Goal: Transaction & Acquisition: Purchase product/service

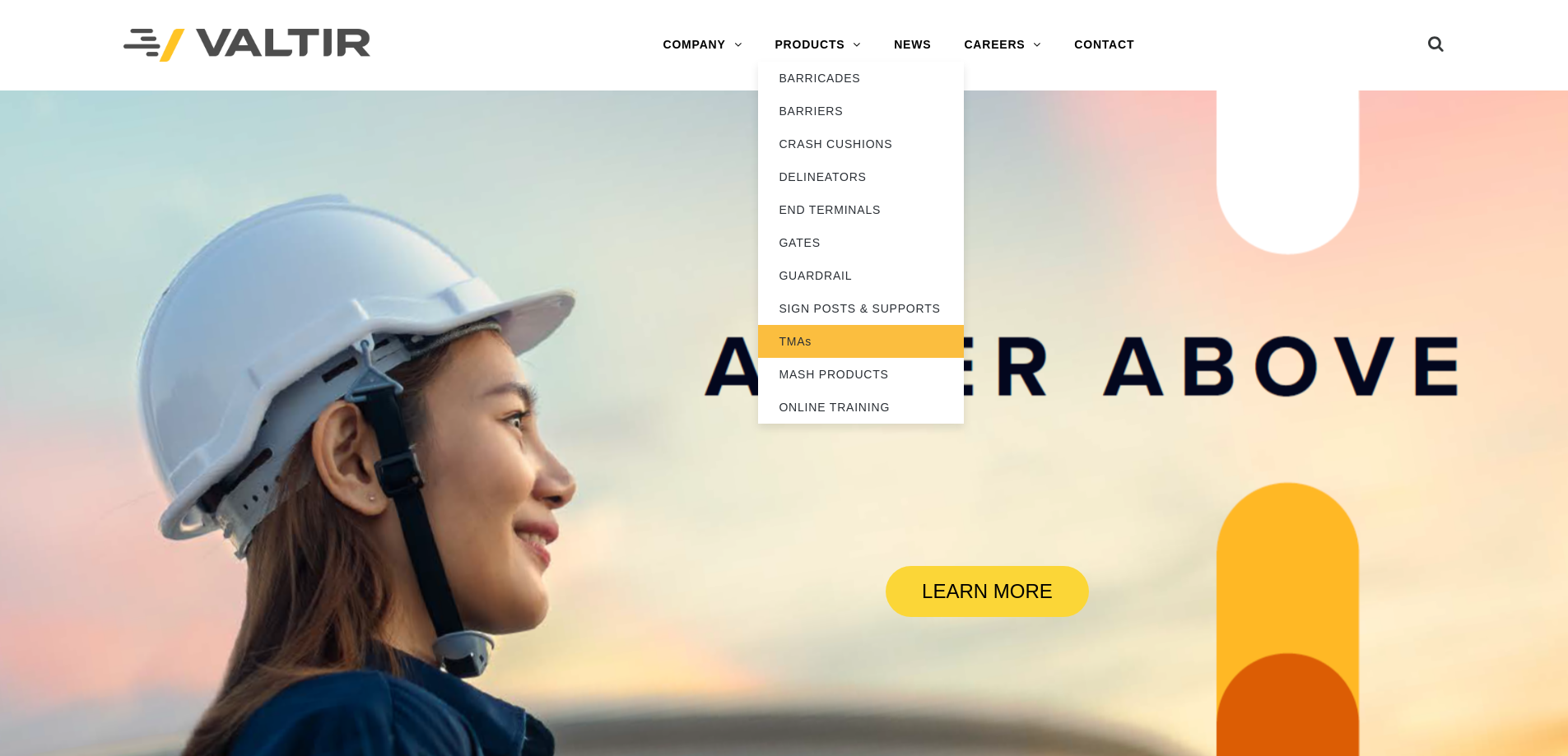
click at [793, 339] on link "TMAs" at bounding box center [861, 341] width 206 height 33
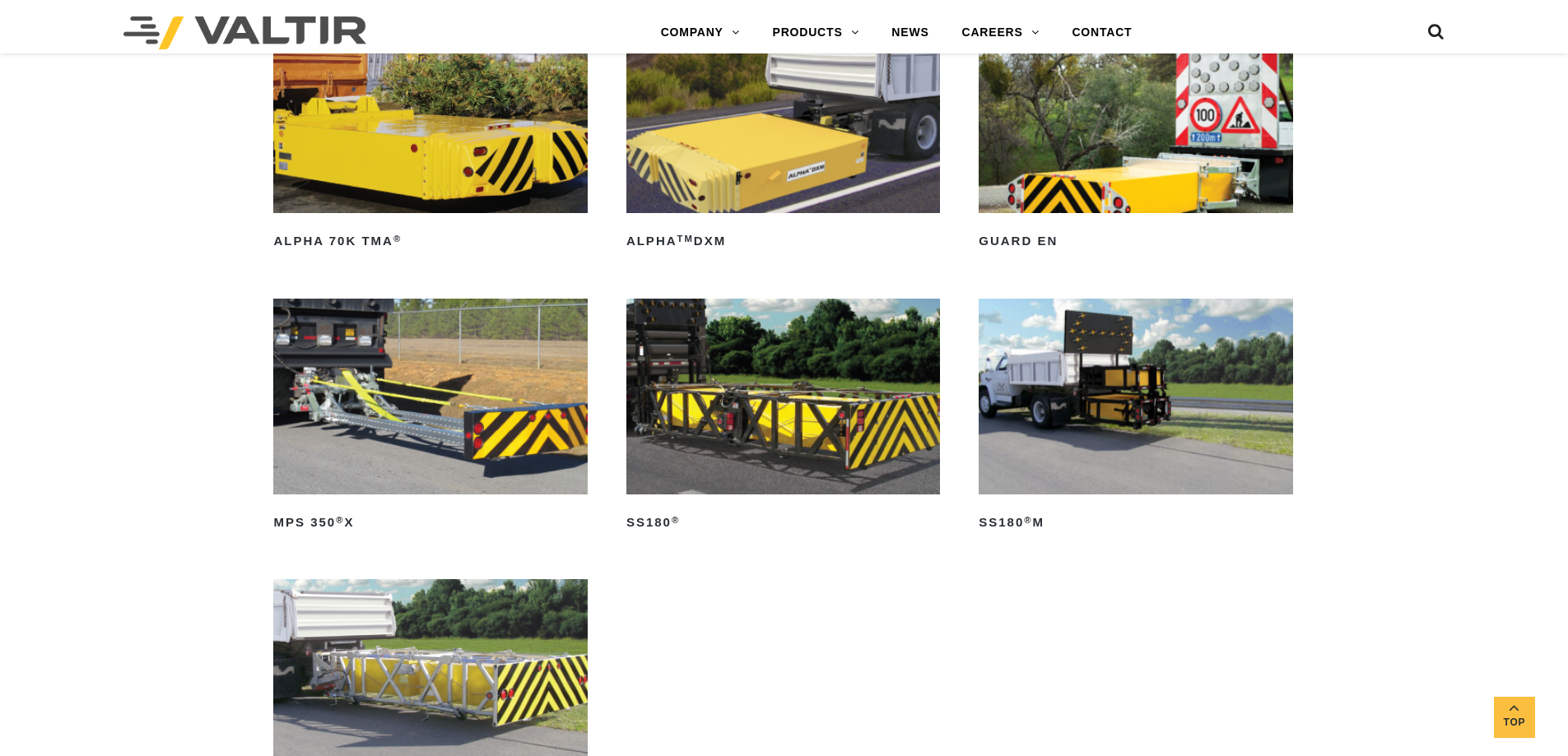
scroll to position [987, 0]
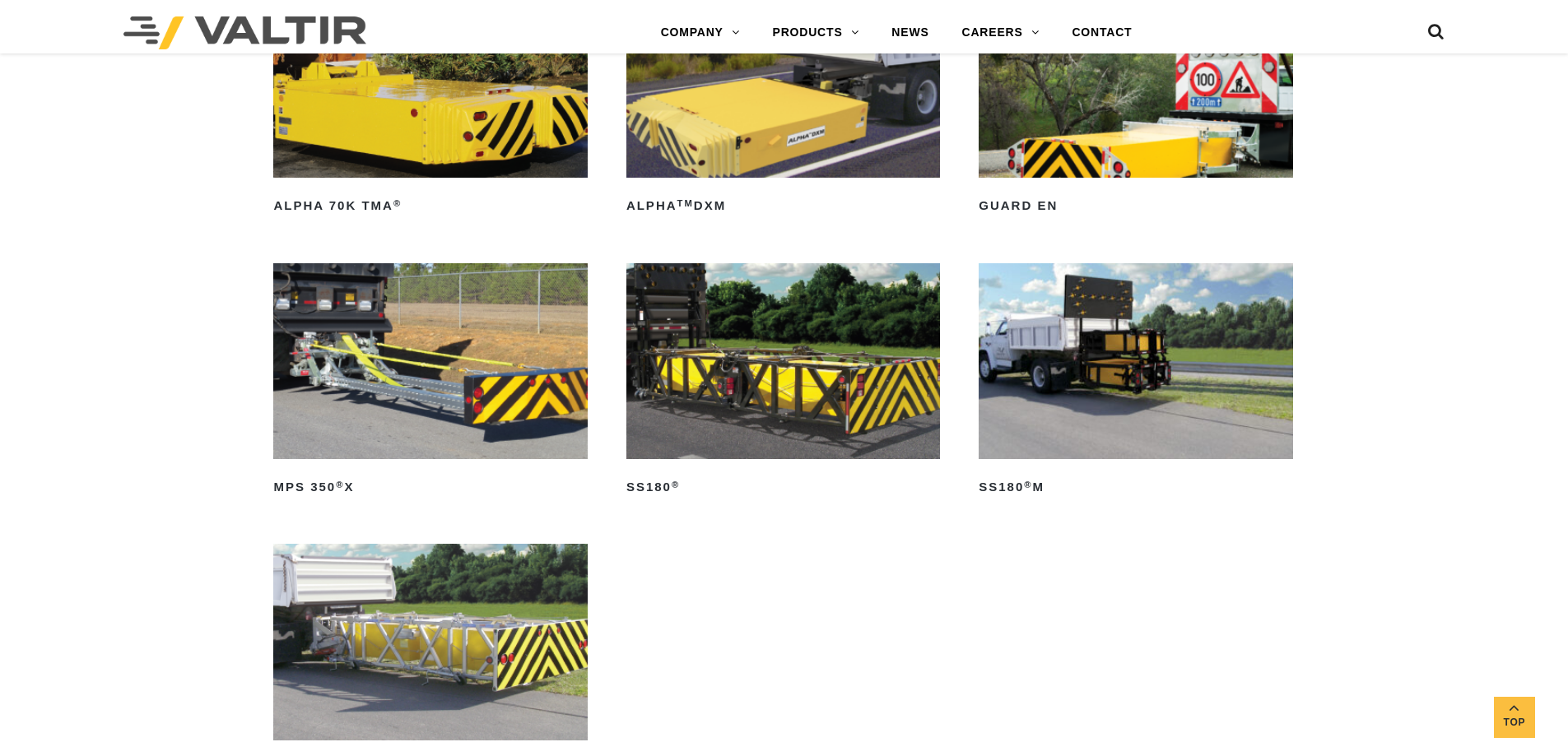
click at [499, 403] on img at bounding box center [430, 361] width 314 height 196
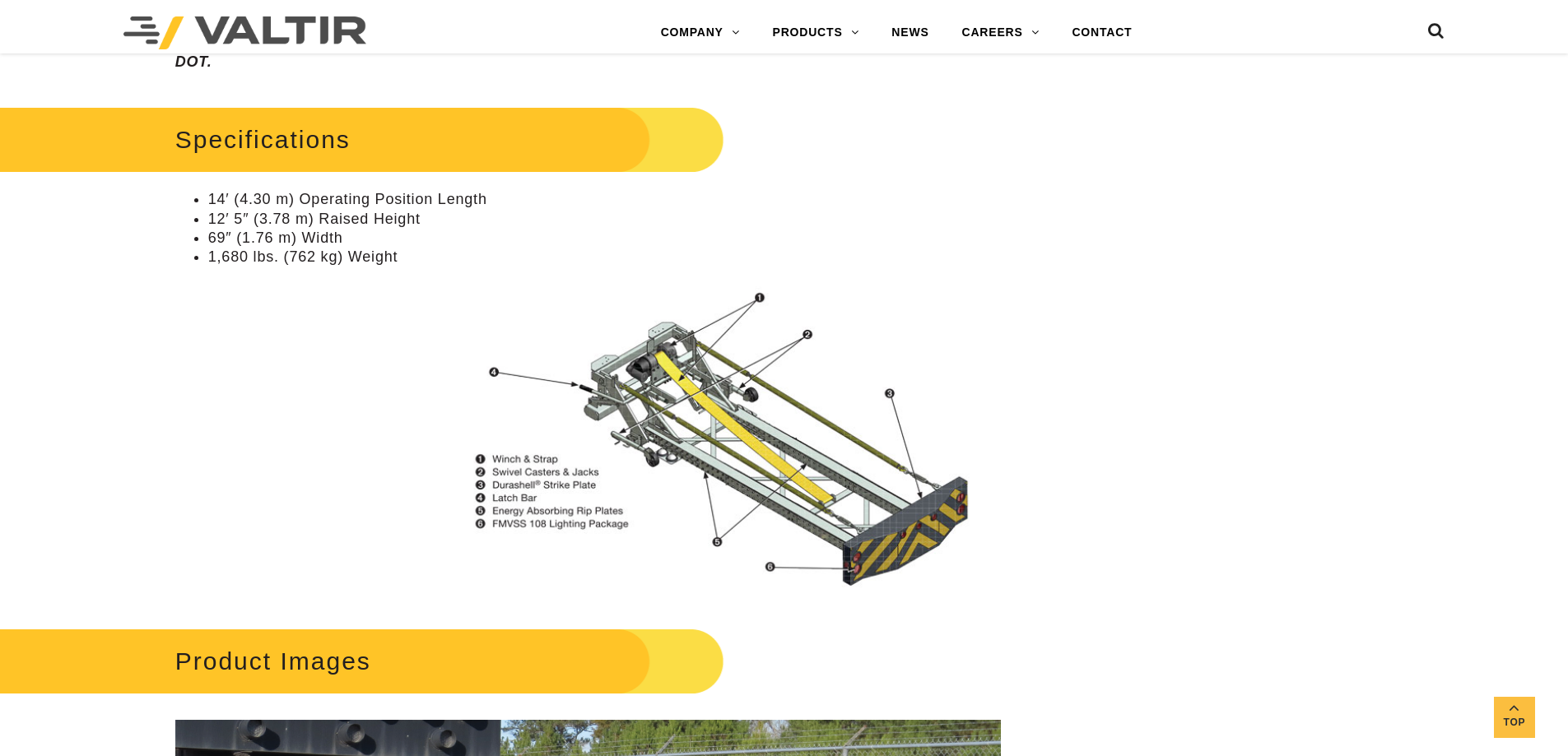
scroll to position [1358, 0]
